Goal: Find specific page/section: Find specific page/section

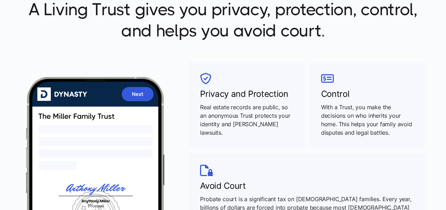
scroll to position [247, 0]
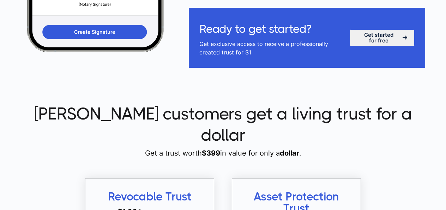
scroll to position [529, 0]
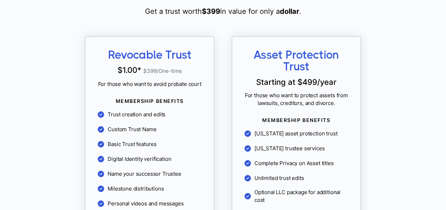
scroll to position [670, 0]
